Goal: Task Accomplishment & Management: Manage account settings

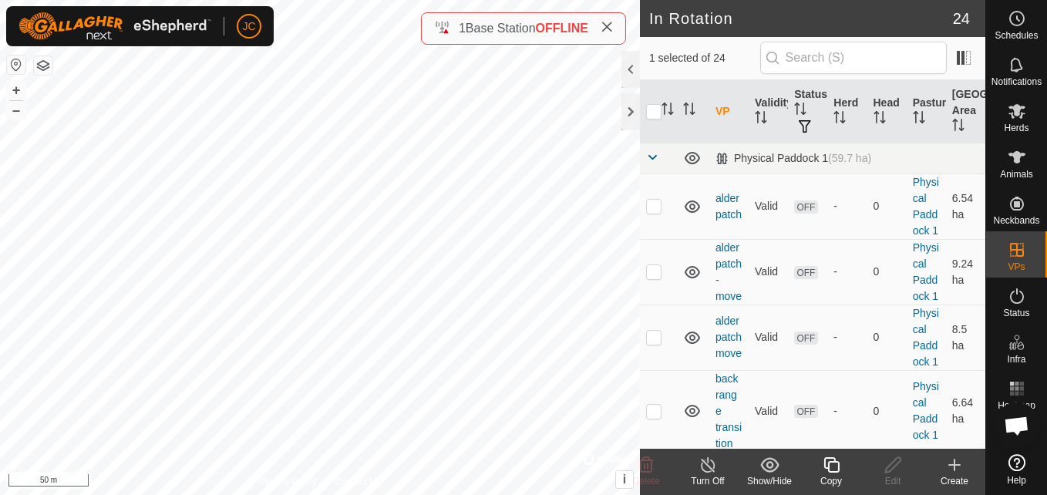
checkbox input "false"
checkbox input "true"
checkbox input "false"
click at [846, 476] on div "Copy" at bounding box center [831, 481] width 62 height 14
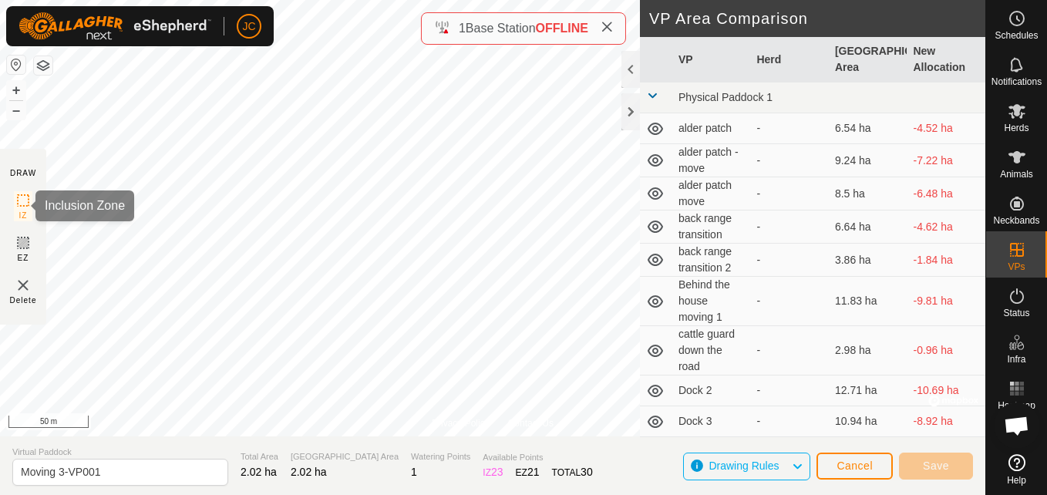
click at [25, 191] on div "Privacy Policy Contact Us Moving 3 Type: Inclusion Zone 18 Animals + – ⇧ i © Ma…" at bounding box center [492, 247] width 985 height 495
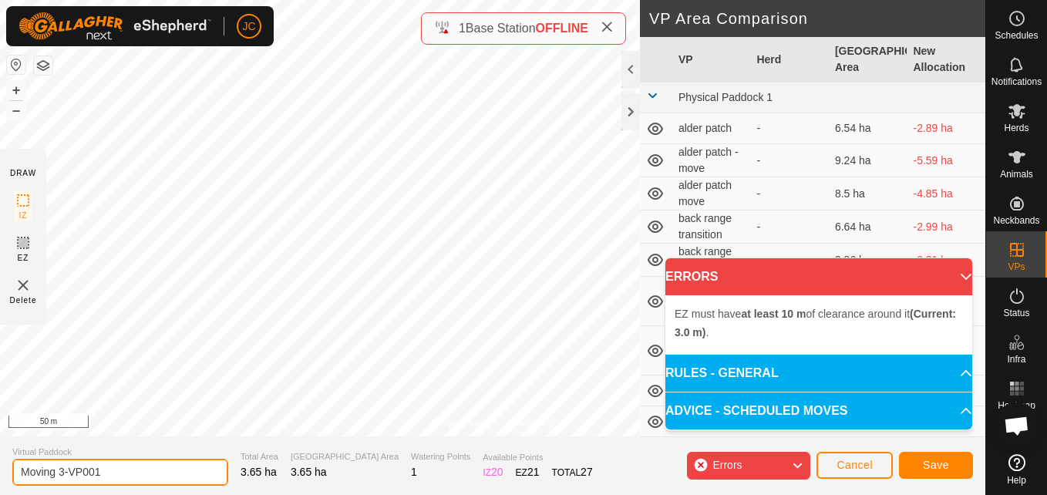
click at [116, 470] on input "Moving 3-VP001" at bounding box center [120, 472] width 216 height 27
type input "Moving 12"
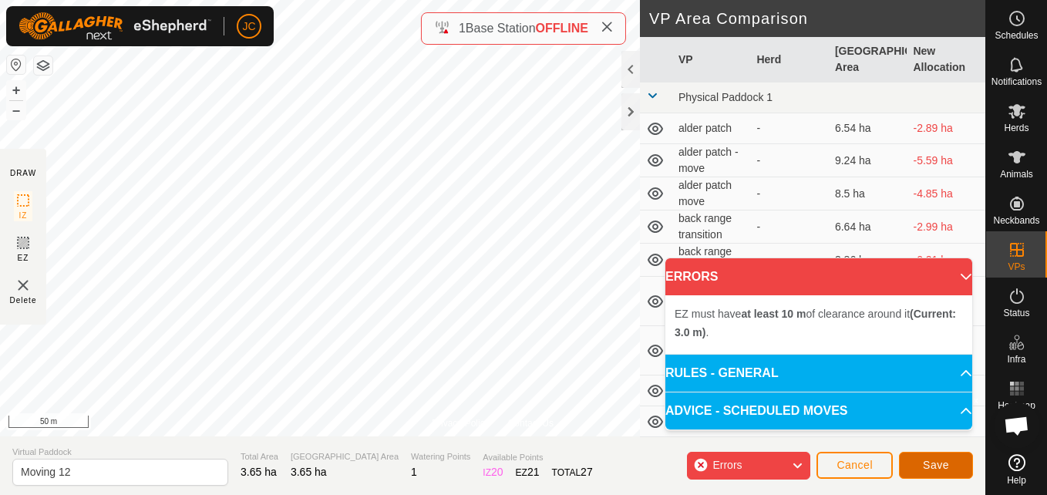
click at [942, 466] on span "Save" at bounding box center [936, 465] width 26 height 12
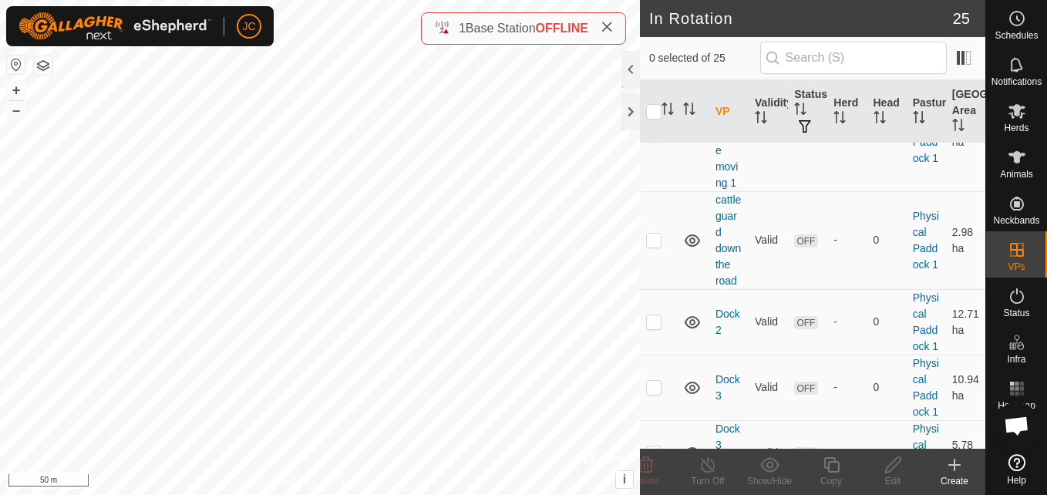
scroll to position [514, 0]
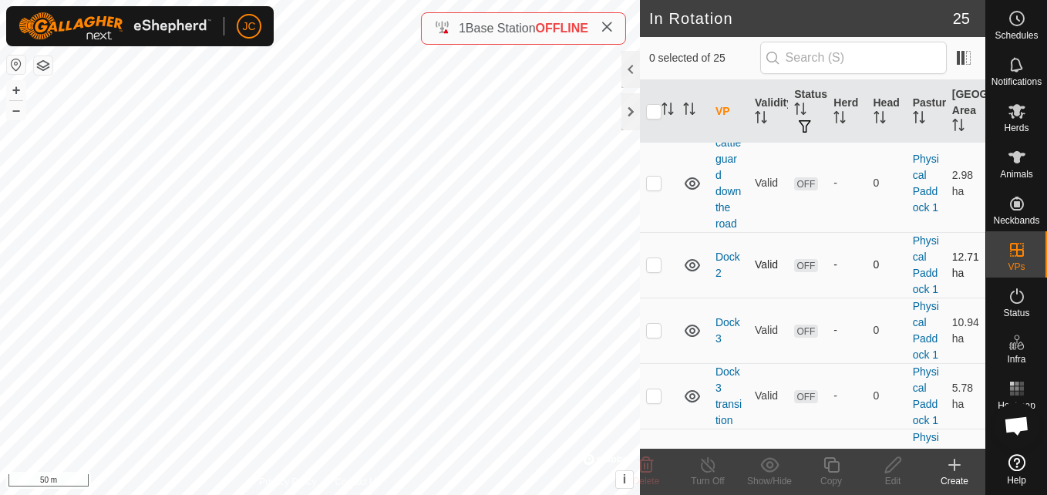
checkbox input "true"
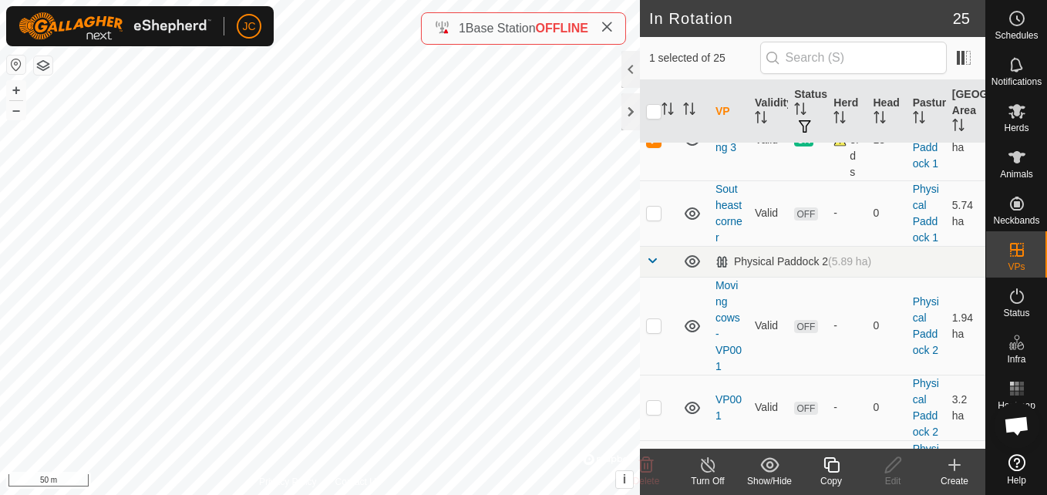
scroll to position [1073, 0]
click at [659, 55] on p-checkbox at bounding box center [653, 48] width 15 height 12
checkbox input "true"
click at [657, 145] on p-checkbox at bounding box center [653, 139] width 15 height 12
checkbox input "false"
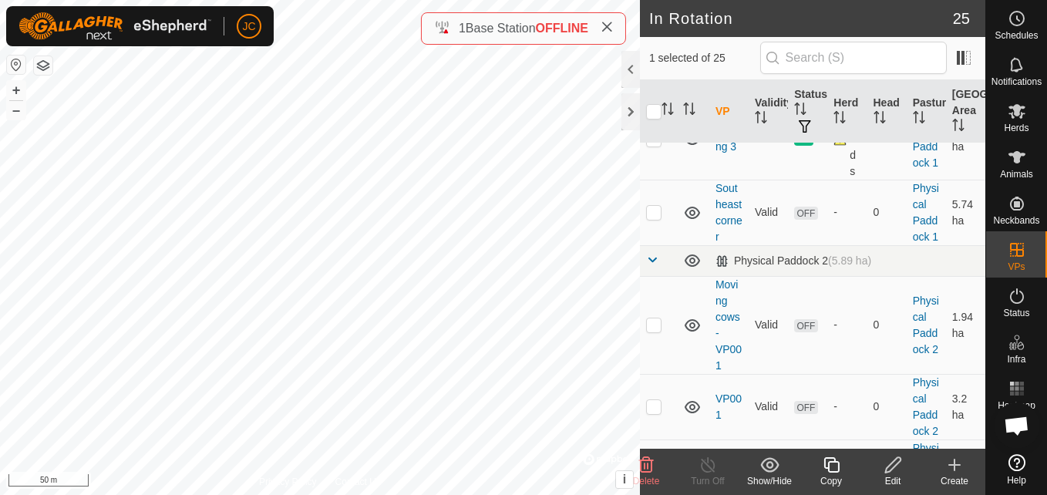
click at [905, 466] on edit-svg-icon at bounding box center [893, 465] width 62 height 19
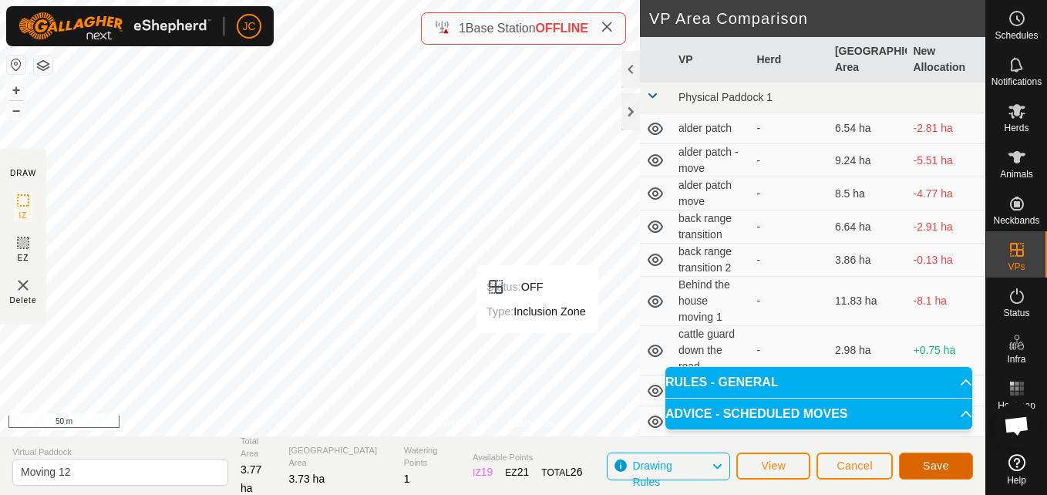
click at [951, 466] on button "Save" at bounding box center [936, 466] width 74 height 27
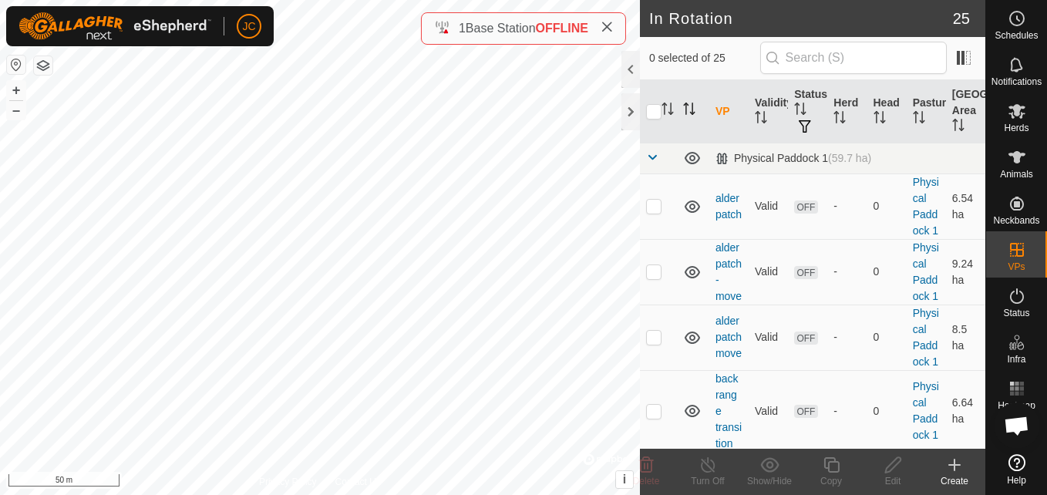
checkbox input "true"
checkbox input "false"
checkbox input "true"
checkbox input "false"
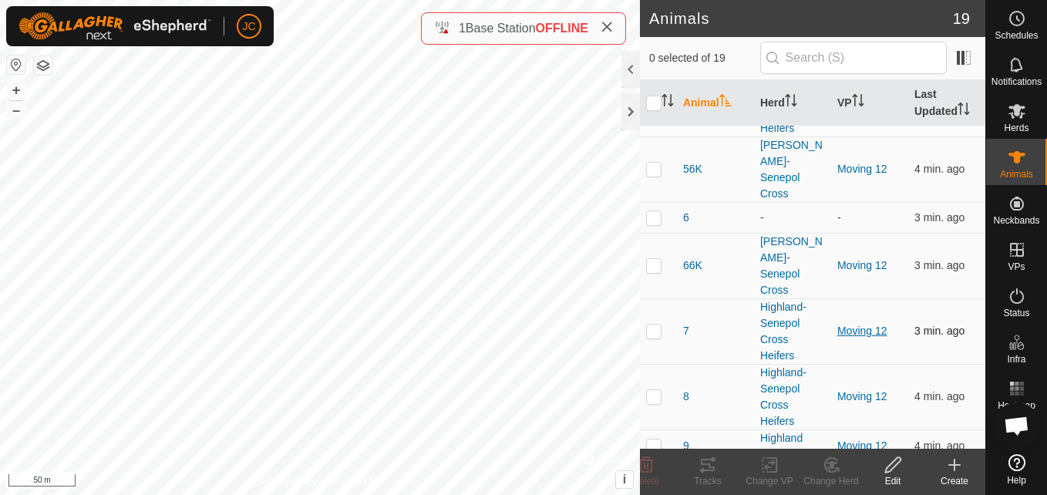
scroll to position [603, 0]
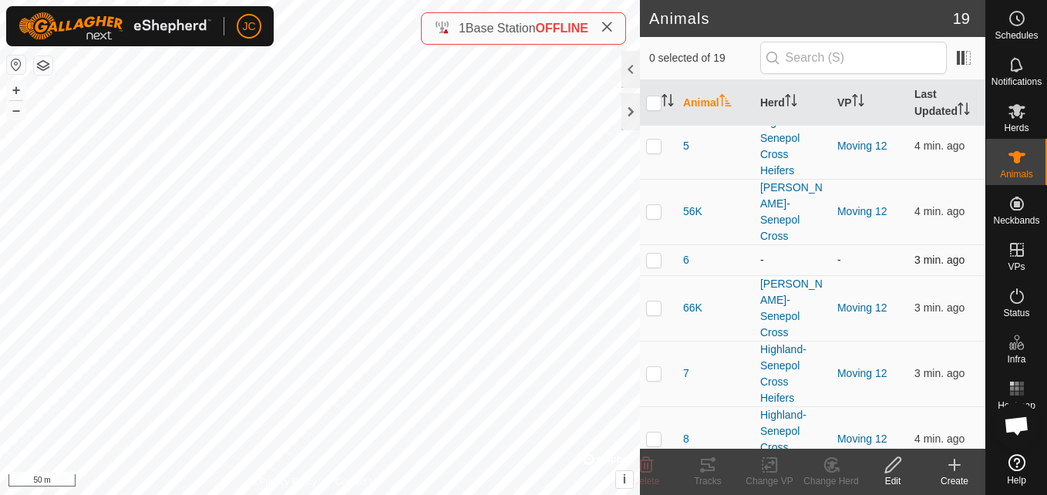
click at [655, 254] on p-checkbox at bounding box center [653, 260] width 15 height 12
checkbox input "true"
click at [650, 469] on icon at bounding box center [646, 465] width 19 height 19
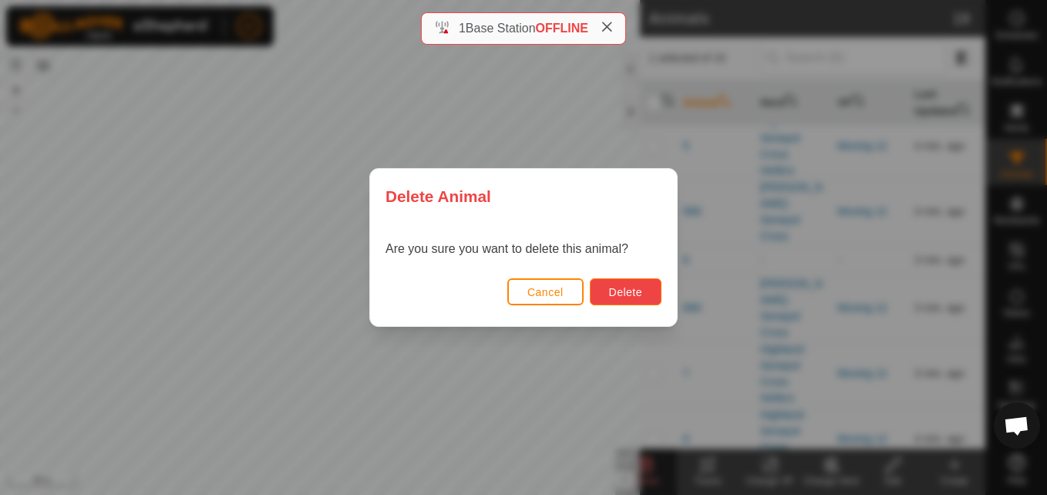
click at [637, 289] on span "Delete" at bounding box center [625, 292] width 33 height 12
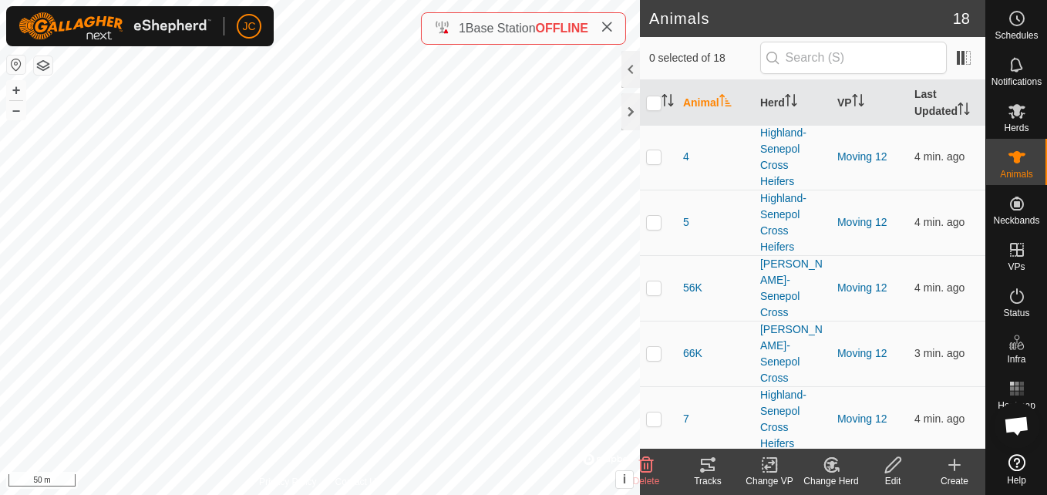
scroll to position [615, 0]
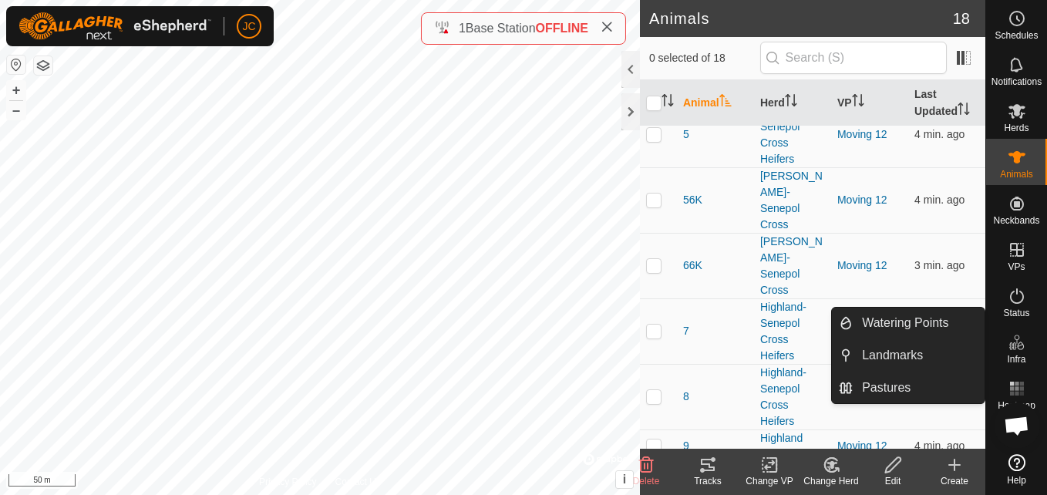
click at [1007, 330] on es-infrastructure-svg-icon at bounding box center [1017, 342] width 28 height 25
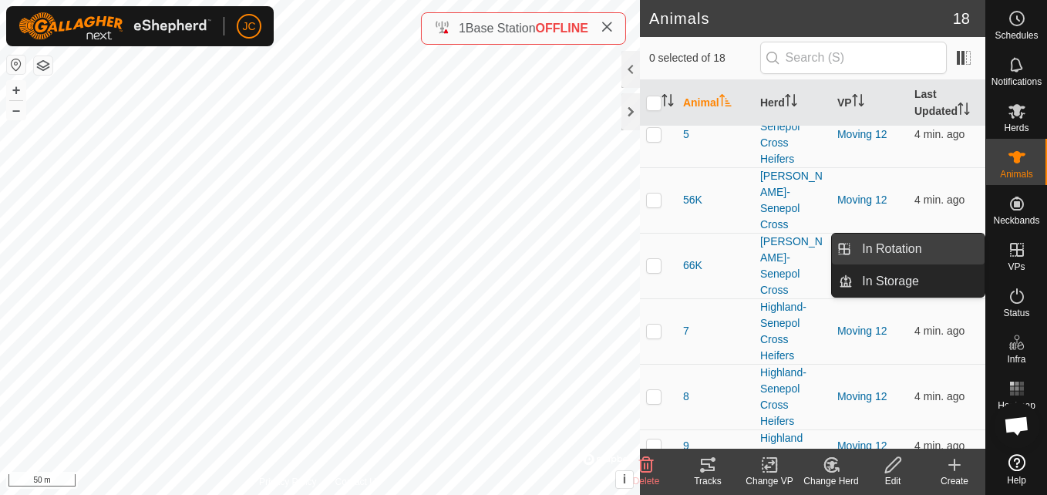
click at [951, 255] on link "In Rotation" at bounding box center [919, 249] width 132 height 31
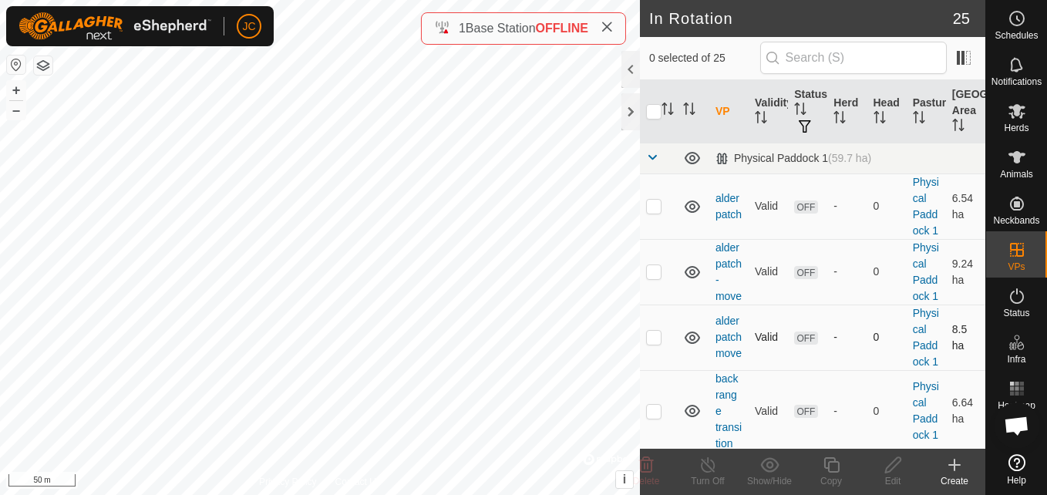
scroll to position [9, 0]
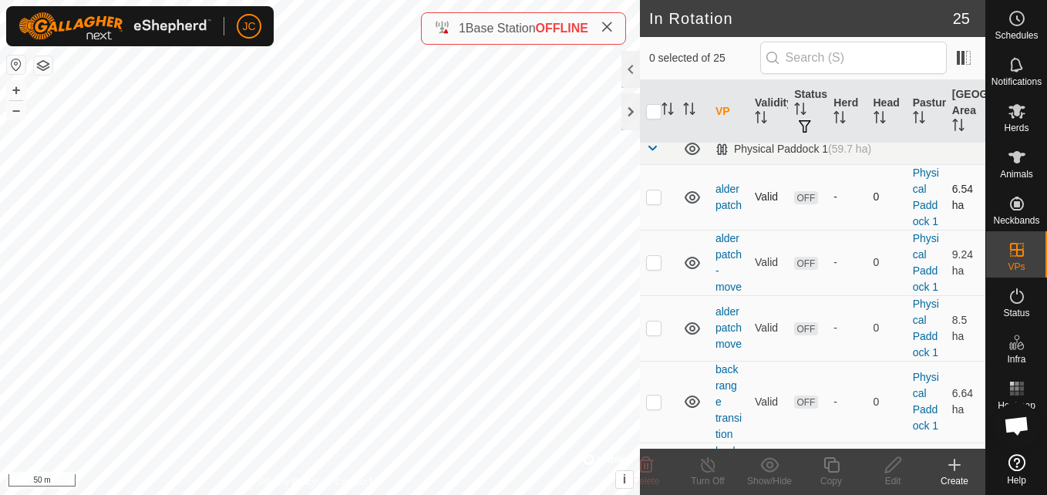
click at [658, 216] on td at bounding box center [658, 197] width 37 height 66
checkbox input "true"
click at [657, 268] on p-checkbox at bounding box center [653, 262] width 15 height 12
checkbox input "true"
click at [647, 203] on p-checkbox at bounding box center [653, 196] width 15 height 12
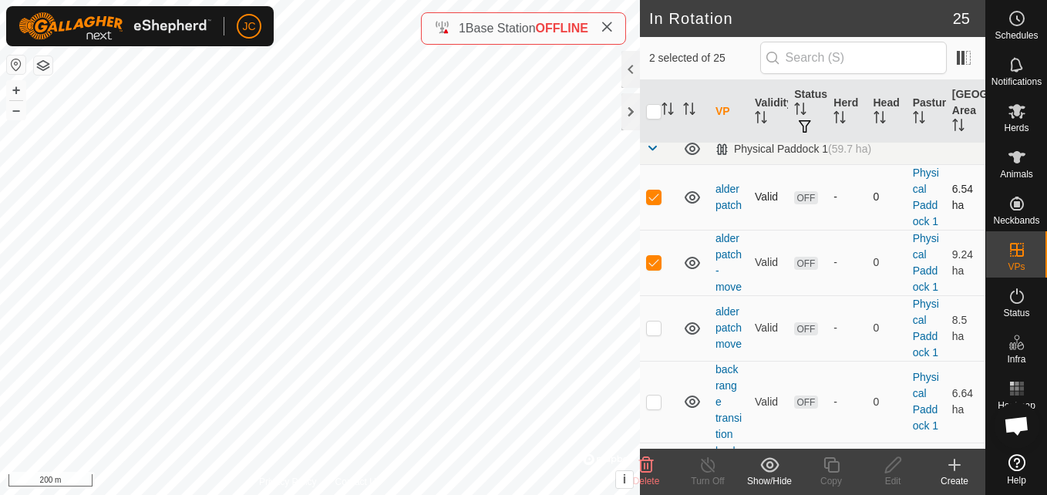
checkbox input "false"
click at [647, 268] on p-checkbox at bounding box center [653, 262] width 15 height 12
checkbox input "false"
click at [659, 334] on p-checkbox at bounding box center [653, 328] width 15 height 12
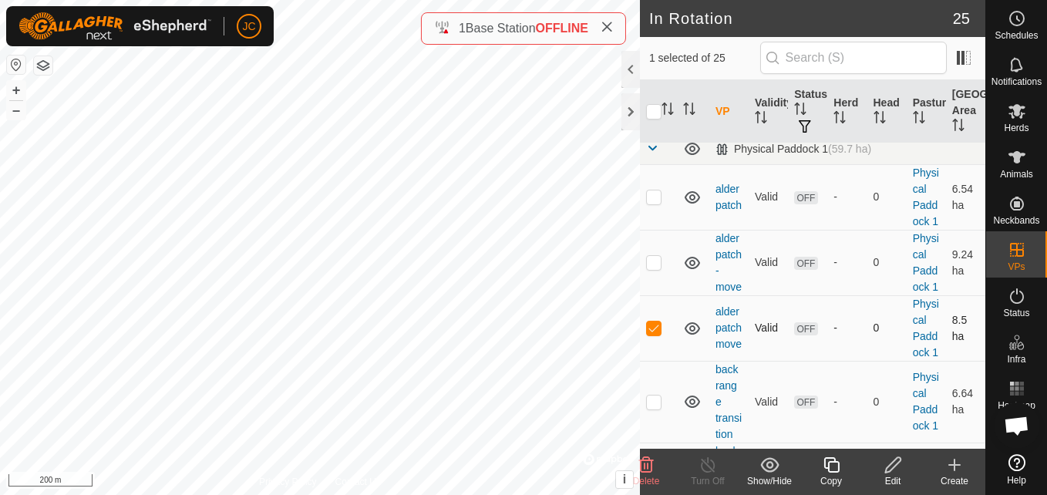
checkbox input "false"
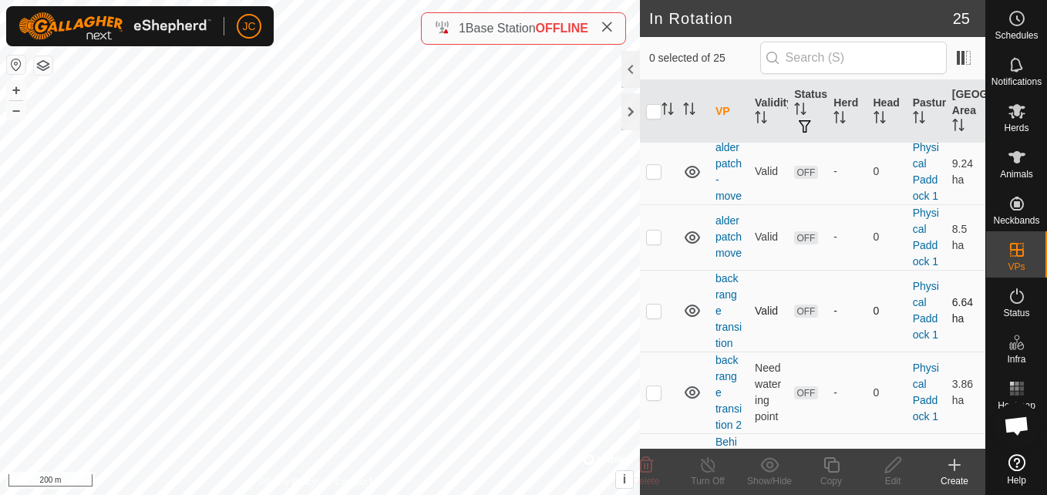
click at [653, 317] on p-checkbox at bounding box center [653, 311] width 15 height 12
click at [643, 484] on span "Delete" at bounding box center [646, 481] width 27 height 11
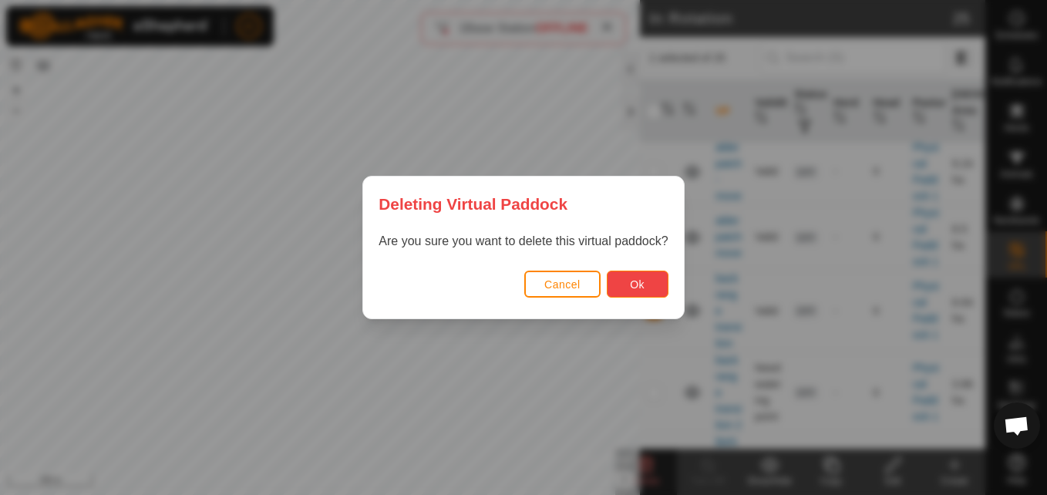
click at [638, 277] on button "Ok" at bounding box center [638, 284] width 62 height 27
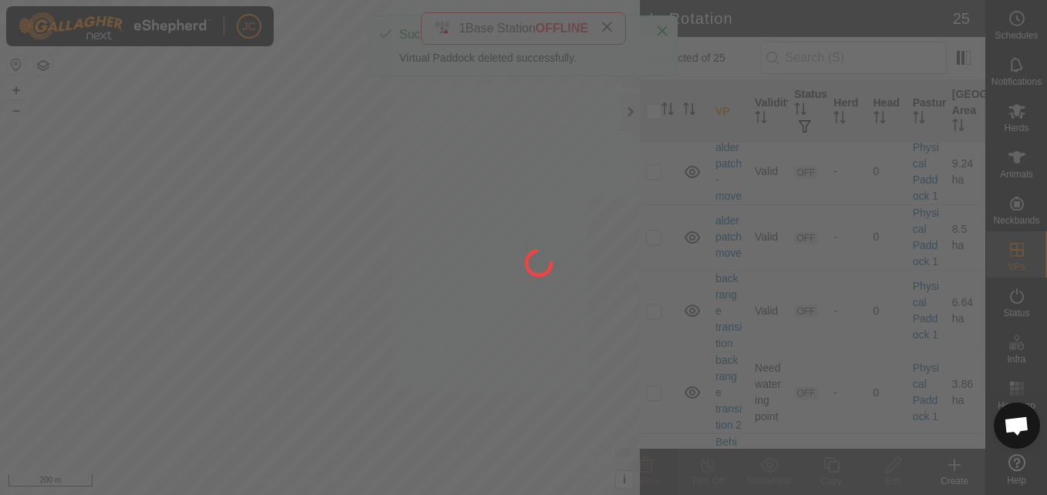
checkbox input "false"
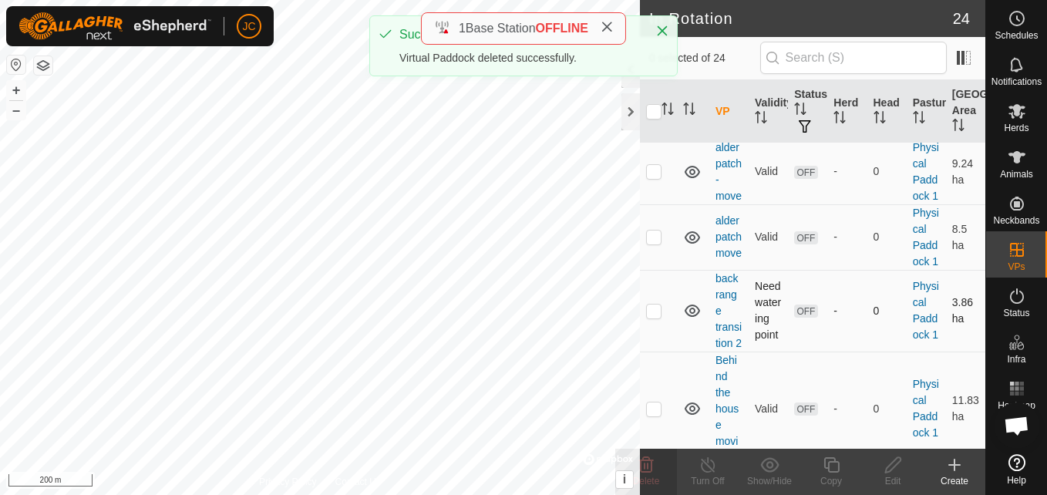
click at [647, 317] on p-checkbox at bounding box center [653, 311] width 15 height 12
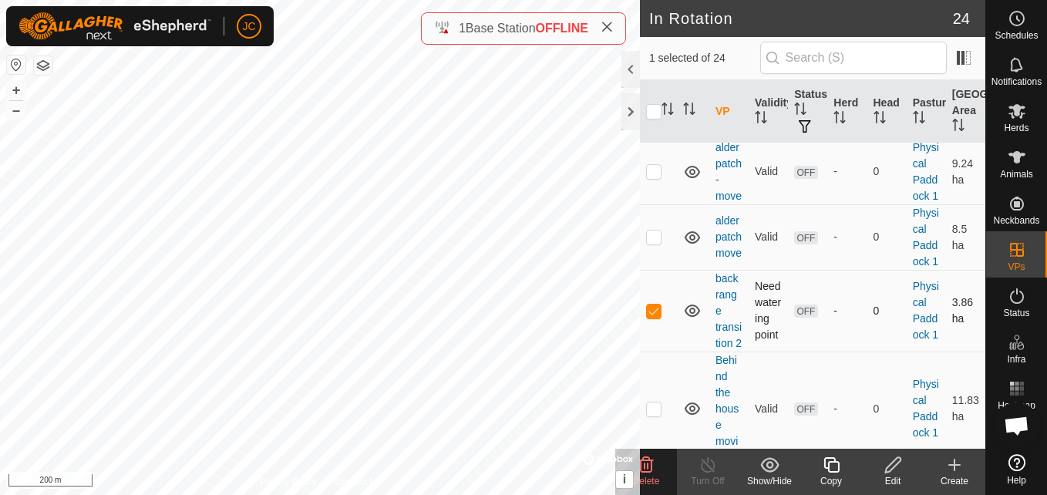
click at [660, 317] on p-checkbox at bounding box center [653, 311] width 15 height 12
checkbox input "false"
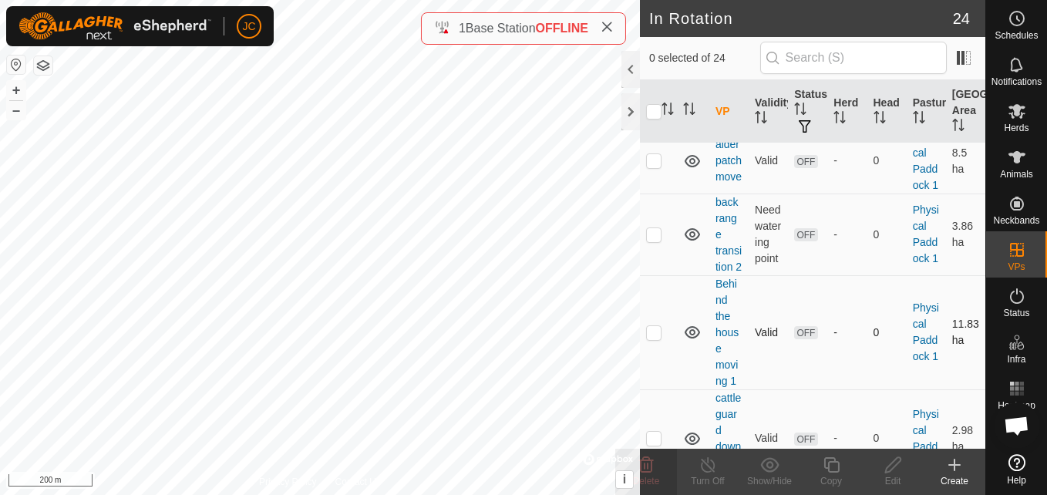
scroll to position [177, 0]
click at [659, 338] on p-checkbox at bounding box center [653, 331] width 15 height 12
checkbox input "true"
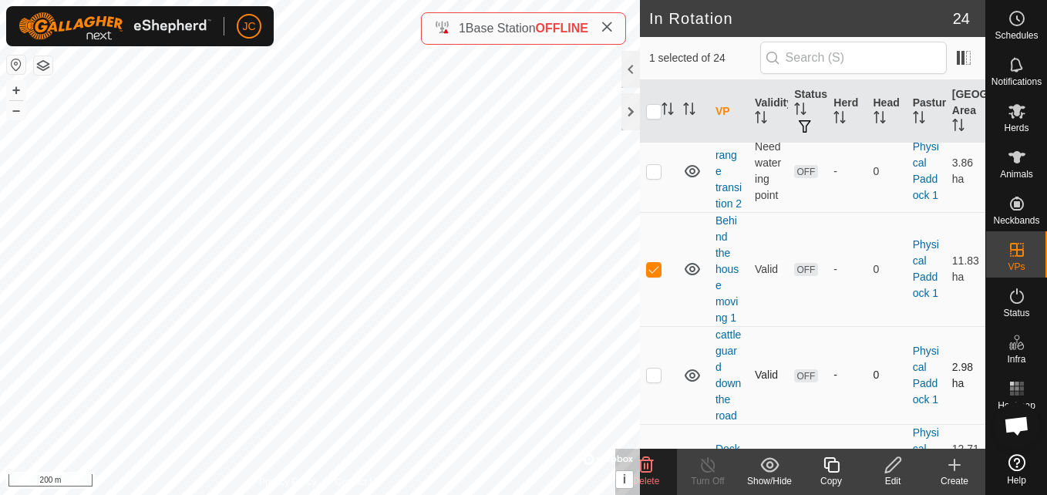
click at [654, 381] on p-checkbox at bounding box center [653, 375] width 15 height 12
checkbox input "true"
click at [647, 326] on td at bounding box center [658, 269] width 37 height 114
checkbox input "false"
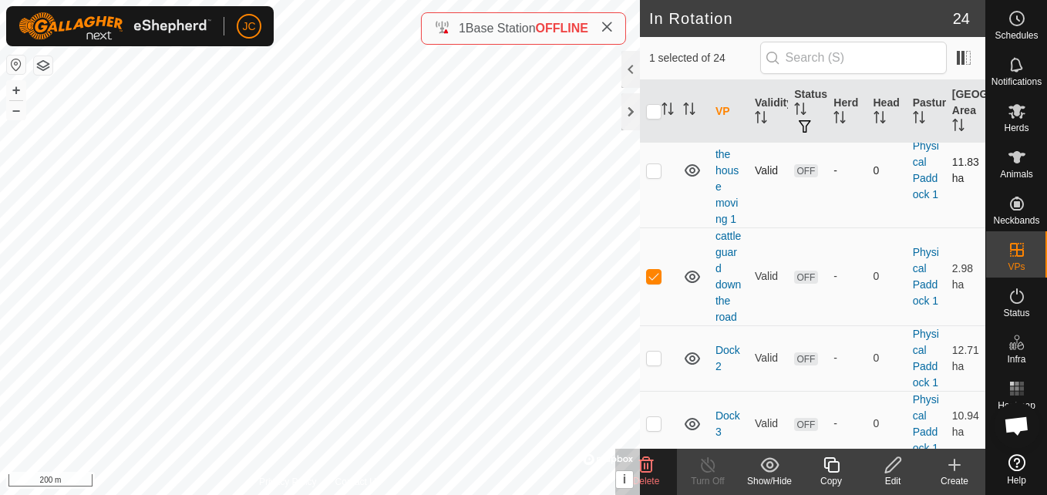
scroll to position [345, 0]
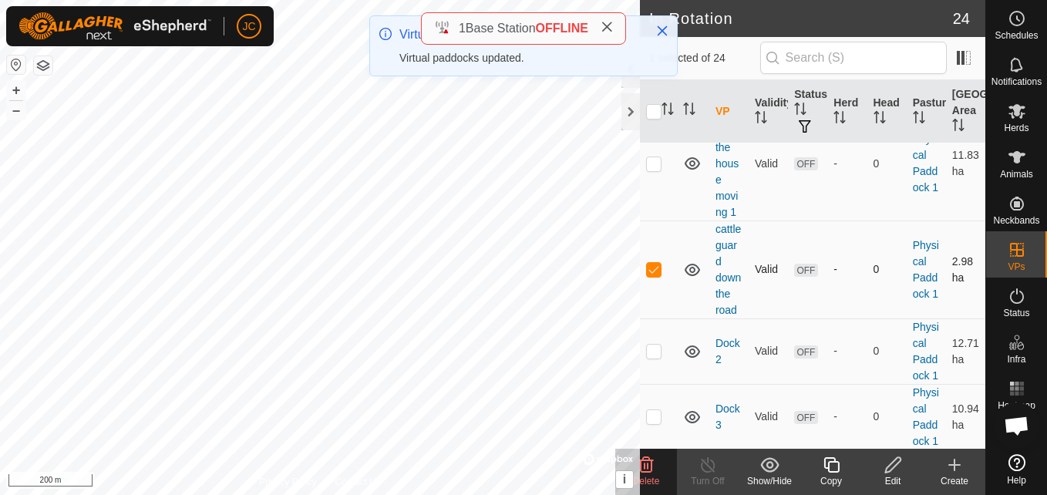
click at [647, 275] on p-checkbox at bounding box center [653, 269] width 15 height 12
checkbox input "false"
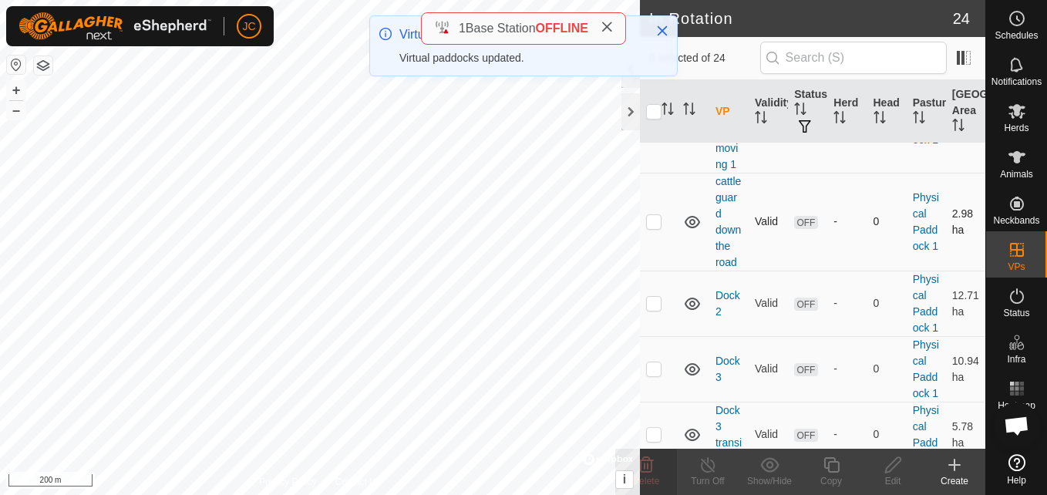
scroll to position [395, 0]
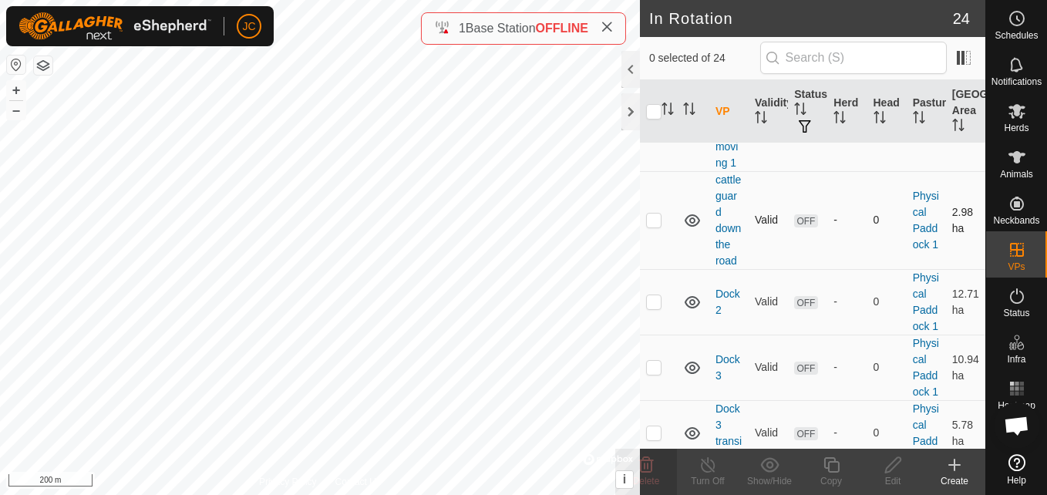
click at [656, 335] on td at bounding box center [658, 302] width 37 height 66
checkbox input "false"
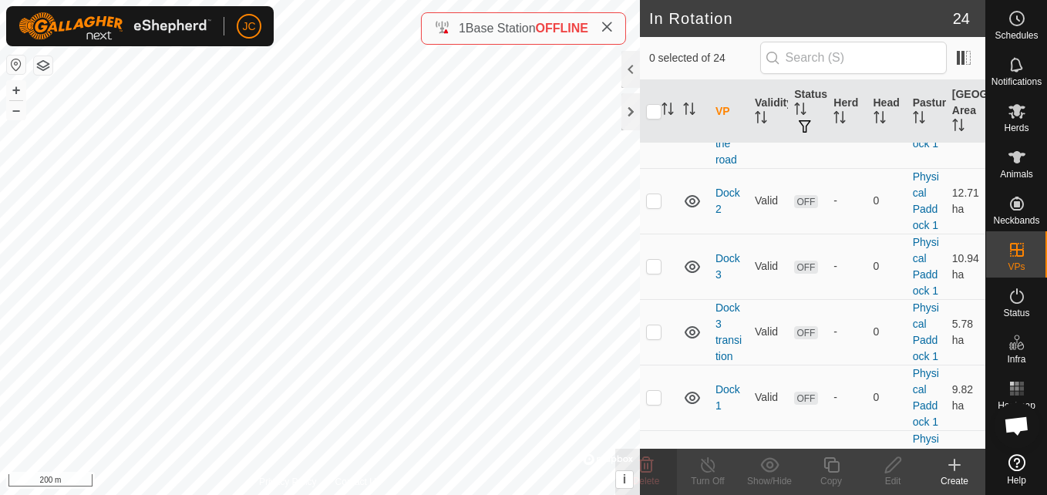
scroll to position [497, 0]
click at [656, 298] on td at bounding box center [658, 266] width 37 height 66
checkbox input "false"
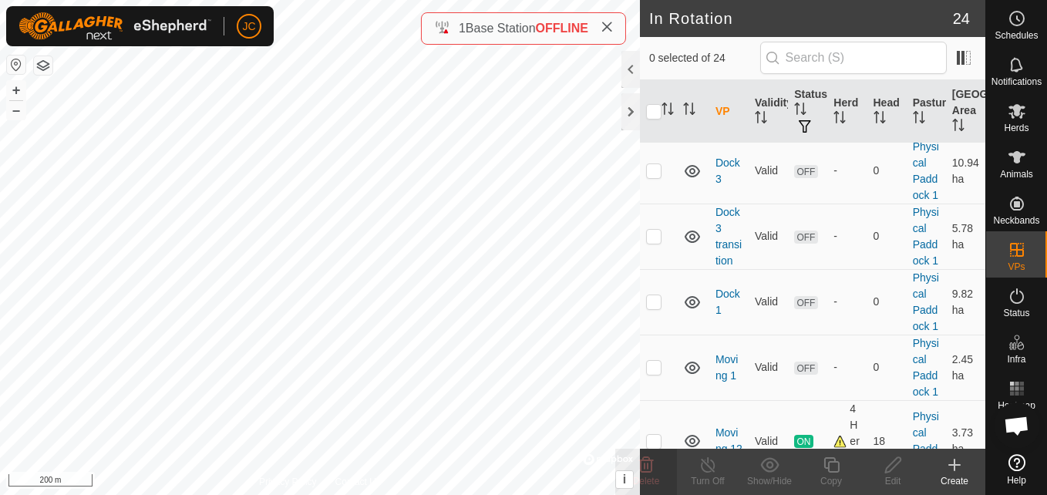
scroll to position [592, 0]
click at [656, 241] on p-checkbox at bounding box center [653, 235] width 15 height 12
click at [642, 463] on icon at bounding box center [646, 465] width 19 height 19
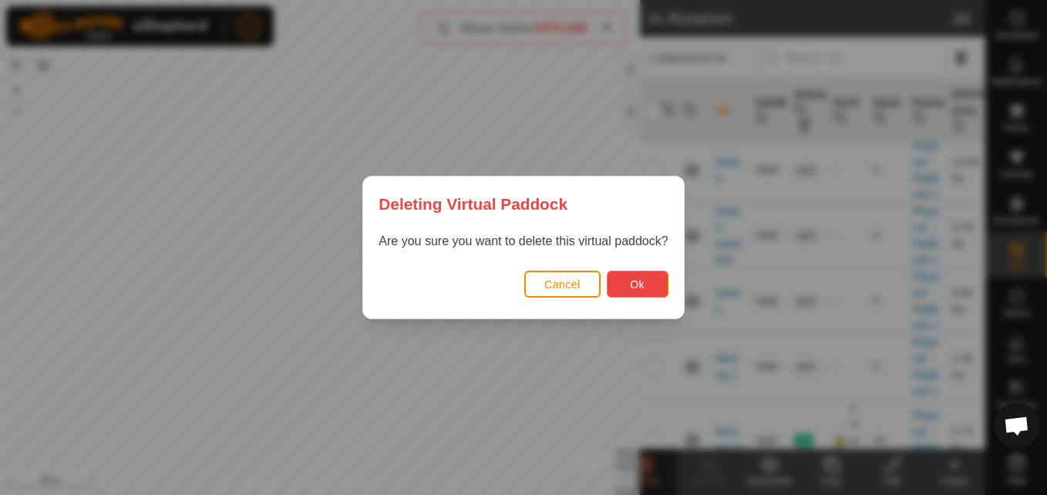
click at [647, 275] on button "Ok" at bounding box center [638, 284] width 62 height 27
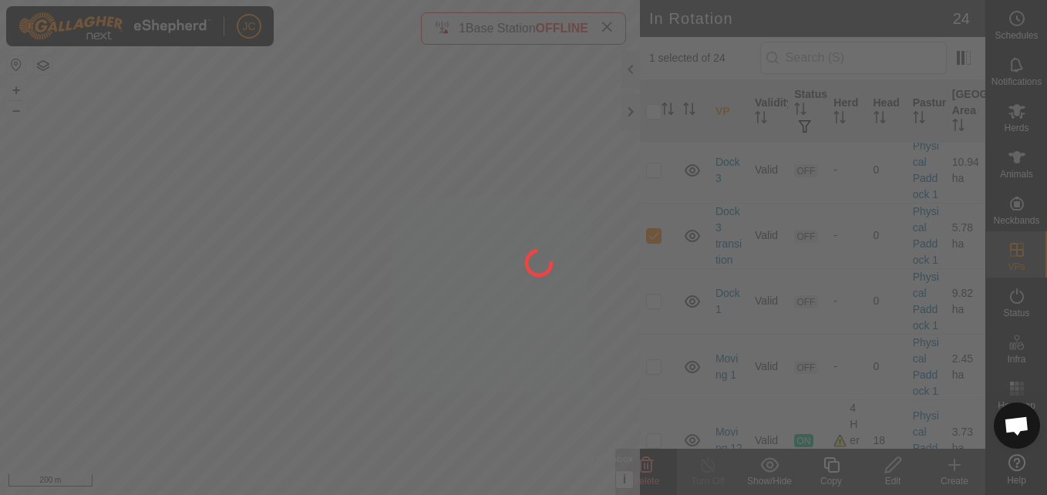
checkbox input "false"
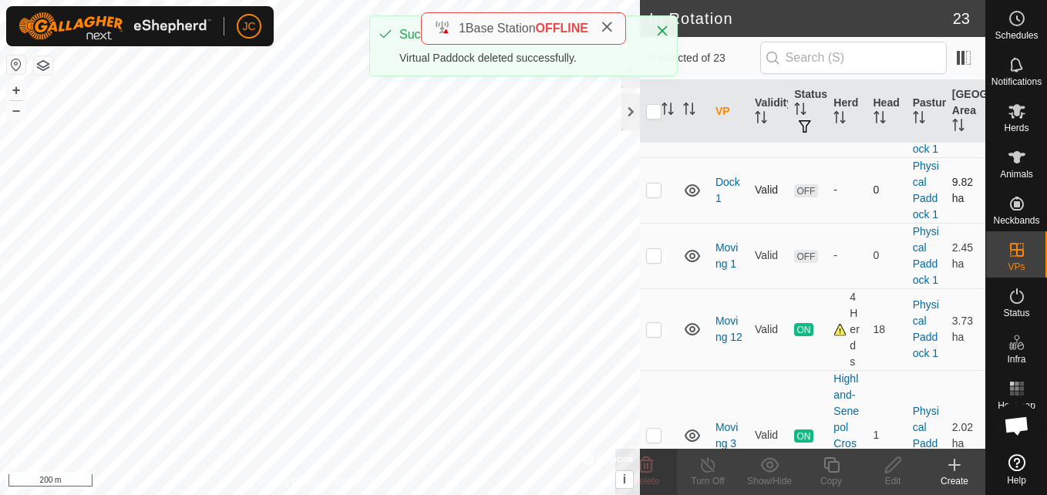
scroll to position [648, 0]
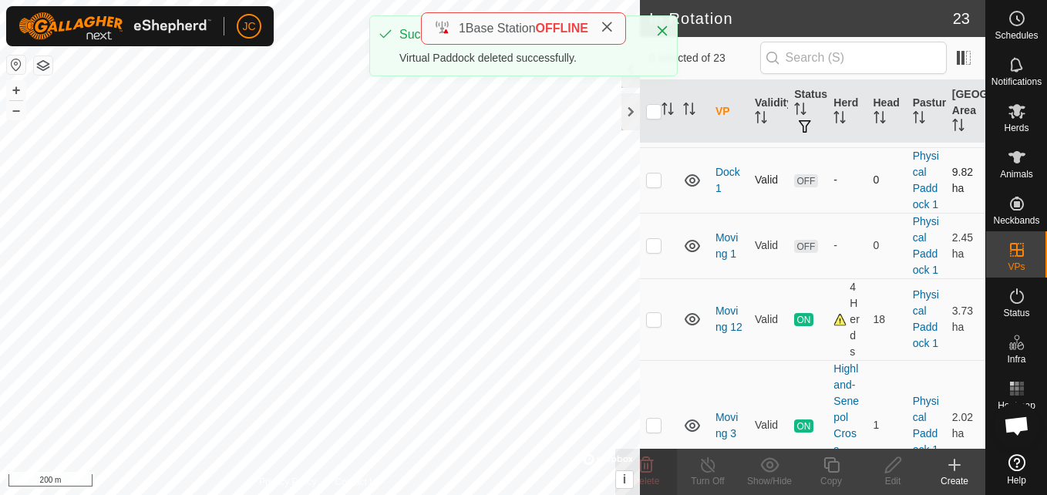
click at [647, 186] on p-checkbox at bounding box center [653, 180] width 15 height 12
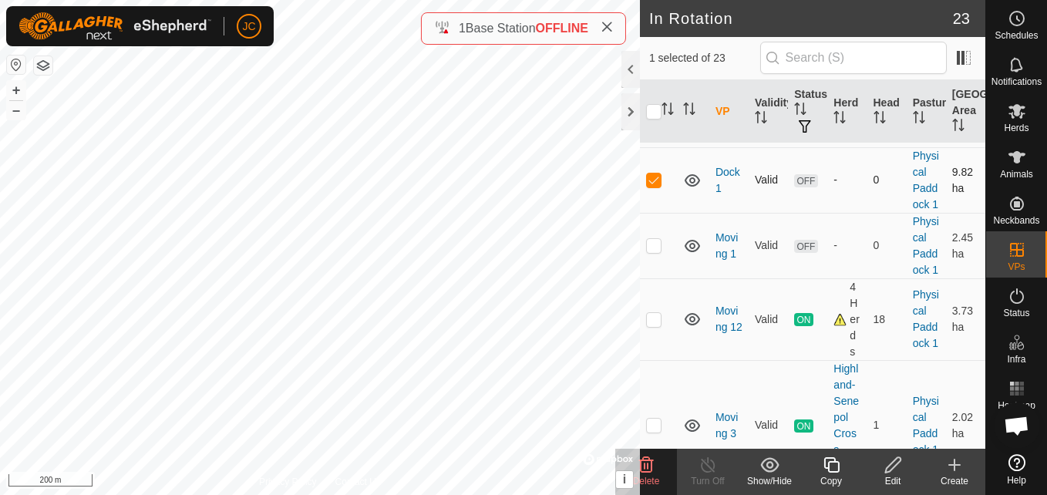
click at [647, 186] on p-checkbox at bounding box center [653, 180] width 15 height 12
checkbox input "false"
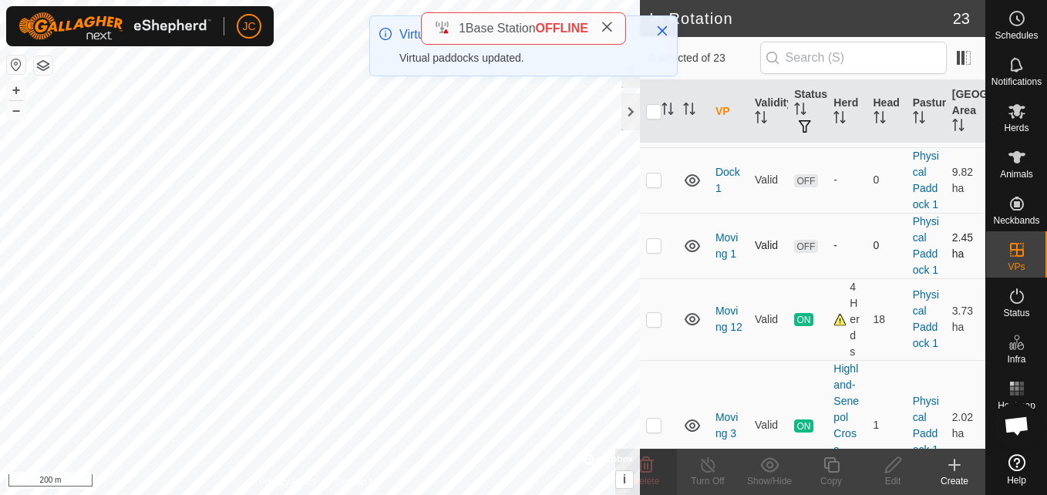
scroll to position [679, 0]
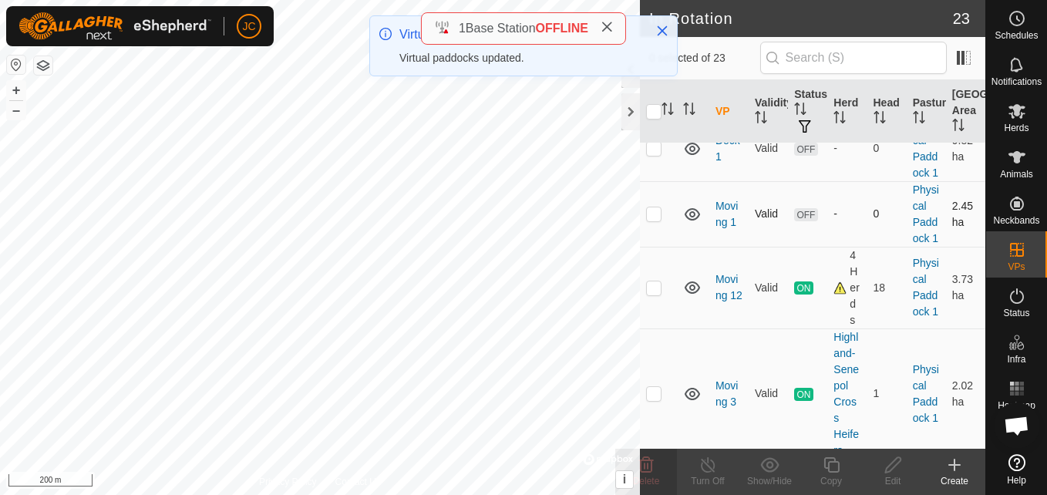
click at [658, 220] on p-checkbox at bounding box center [653, 213] width 15 height 12
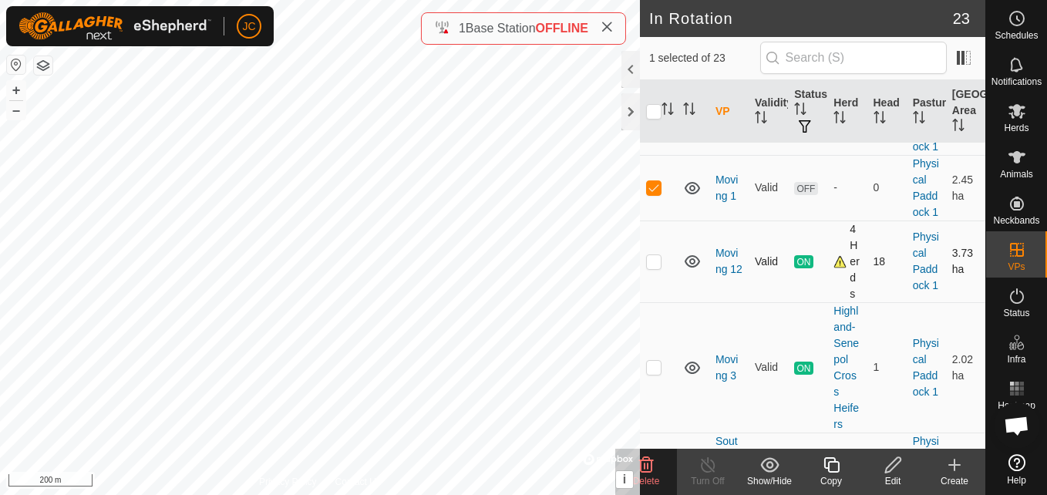
scroll to position [749, 0]
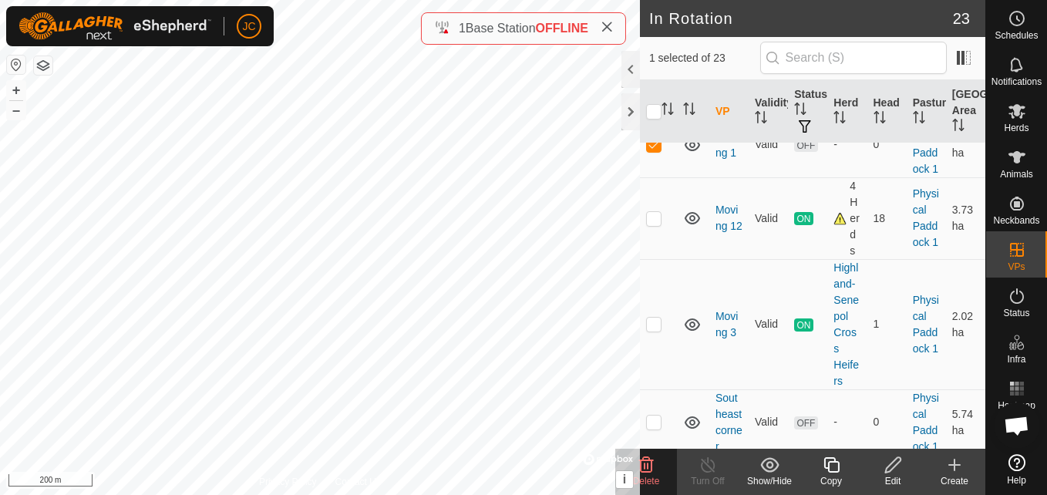
click at [651, 460] on icon at bounding box center [646, 464] width 15 height 15
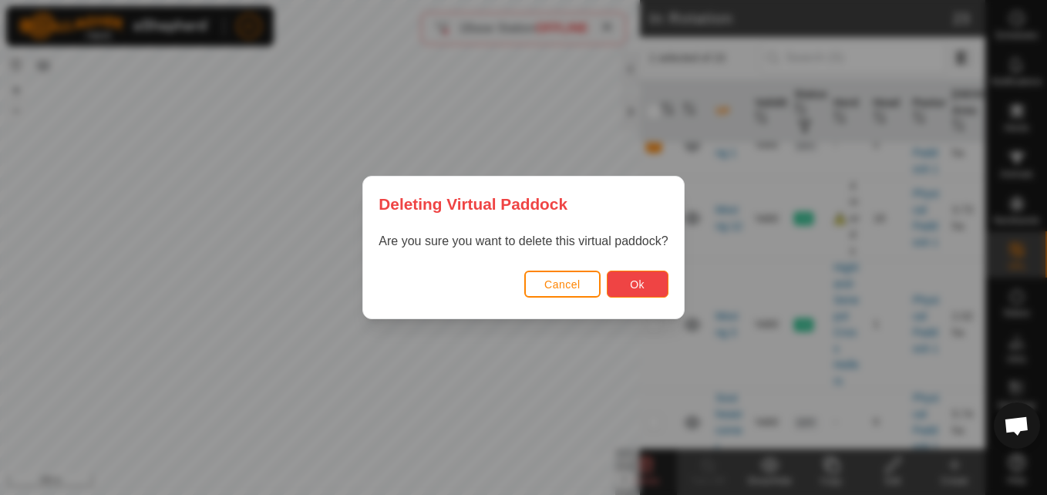
click at [641, 278] on span "Ok" at bounding box center [637, 284] width 15 height 12
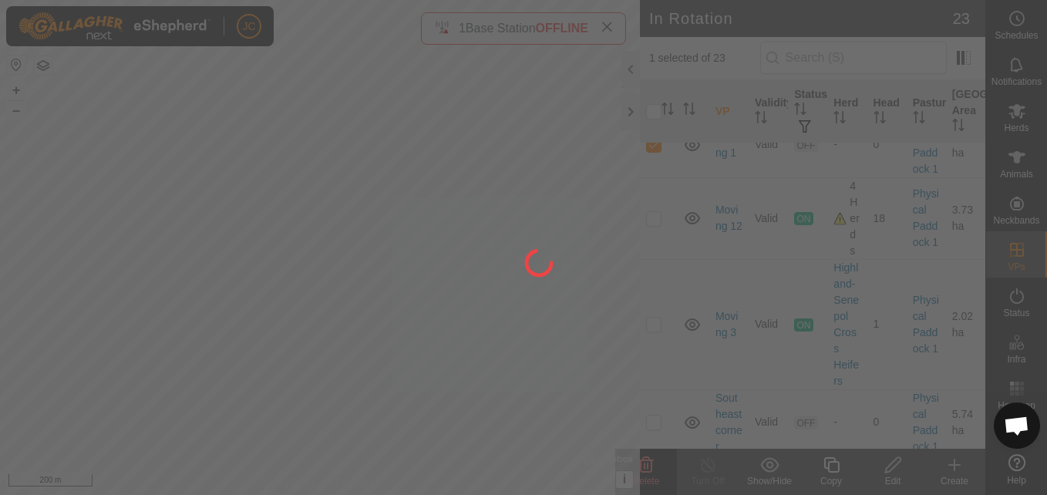
checkbox input "false"
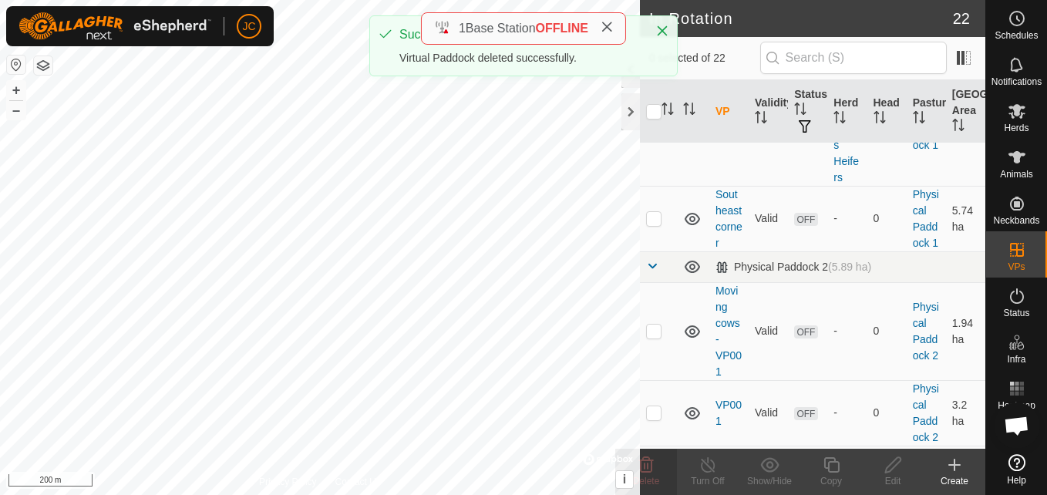
scroll to position [888, 0]
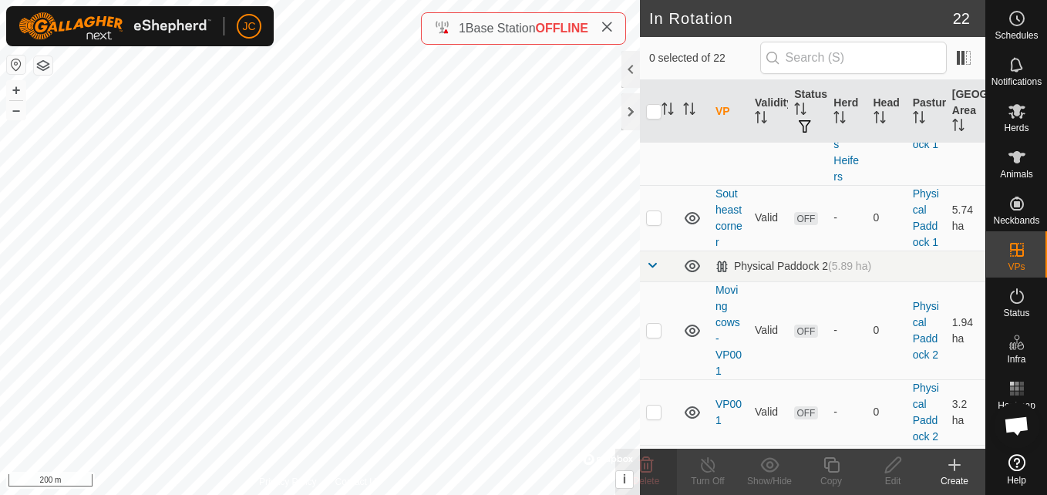
click at [659, 126] on p-checkbox at bounding box center [653, 119] width 15 height 12
checkbox input "true"
click at [656, 224] on p-checkbox at bounding box center [653, 217] width 15 height 12
checkbox input "true"
click at [652, 126] on p-checkbox at bounding box center [653, 119] width 15 height 12
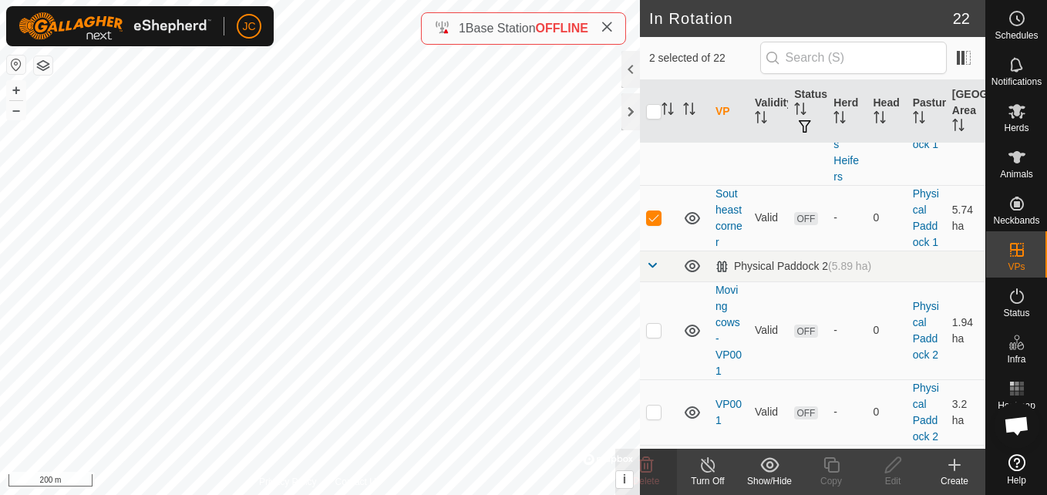
checkbox input "false"
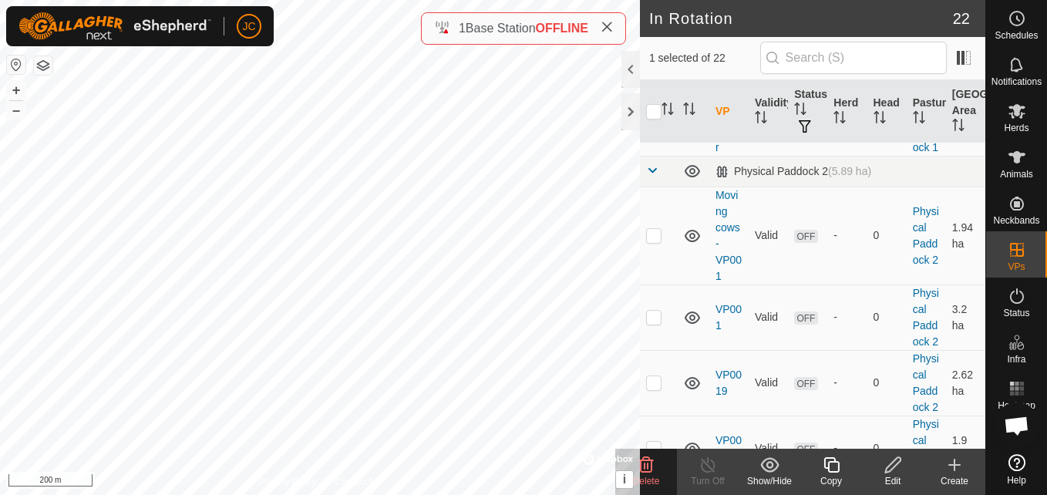
scroll to position [964, 0]
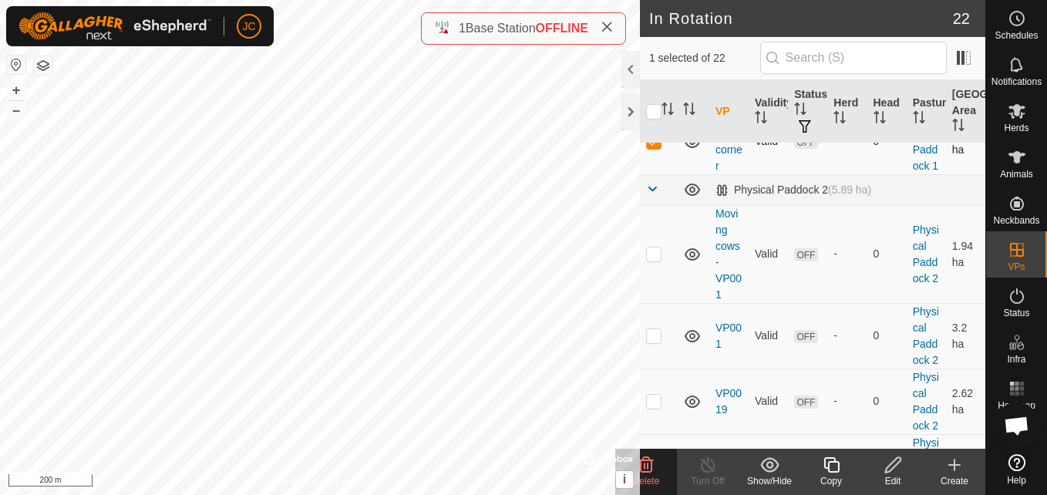
click at [664, 174] on td at bounding box center [658, 142] width 37 height 66
checkbox input "false"
